Goal: Task Accomplishment & Management: Manage account settings

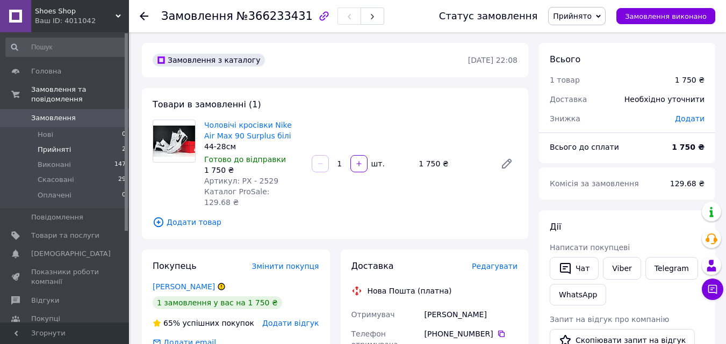
click at [81, 142] on li "Прийняті 2" at bounding box center [66, 149] width 132 height 15
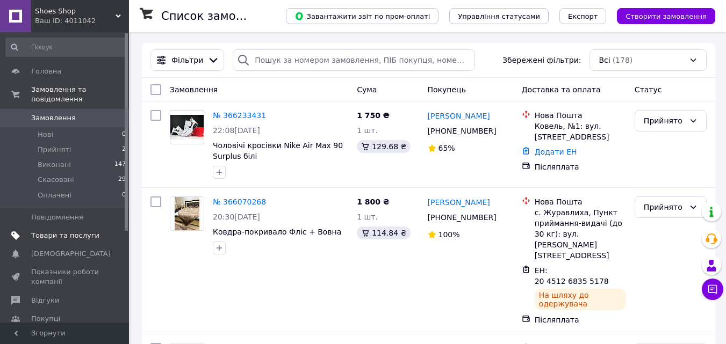
click at [78, 227] on link "Товари та послуги" at bounding box center [66, 236] width 132 height 18
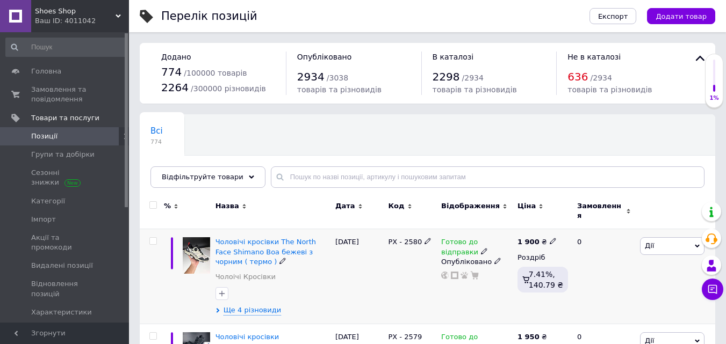
click at [644, 241] on span "Дії" at bounding box center [672, 246] width 64 height 17
click at [610, 290] on li "Копіювати" at bounding box center [633, 297] width 142 height 15
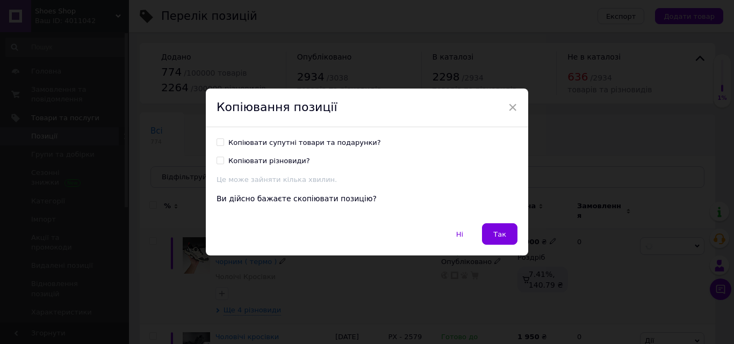
click at [353, 136] on div "Копіювати супутні товари та подарунки? Копіювати різновиди? Це може зайняти кіл…" at bounding box center [367, 175] width 322 height 97
click at [353, 141] on div "Копіювати супутні товари та подарунки?" at bounding box center [304, 143] width 153 height 10
click at [224, 141] on input "Копіювати супутні товари та подарунки?" at bounding box center [220, 142] width 7 height 7
checkbox input "true"
click at [488, 249] on div "Ні   Так" at bounding box center [367, 240] width 322 height 32
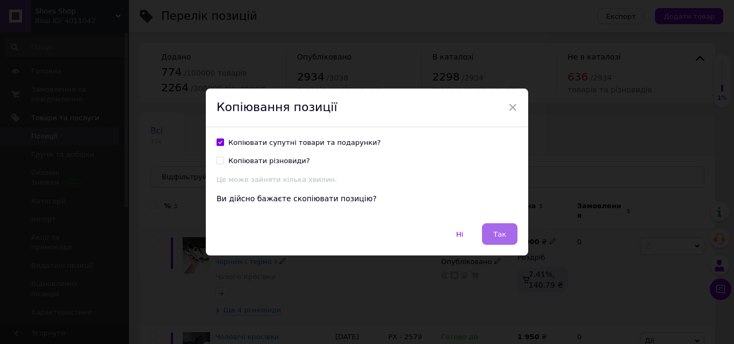
click at [485, 239] on button "Так" at bounding box center [499, 234] width 35 height 21
